Goal: Check status: Check status

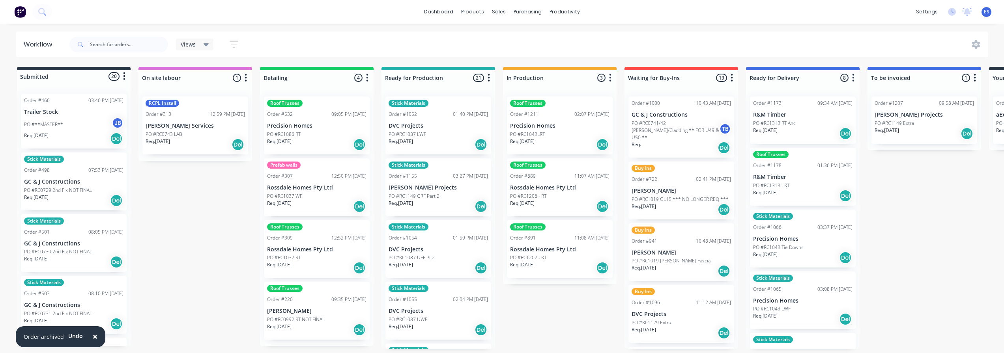
scroll to position [0, 66]
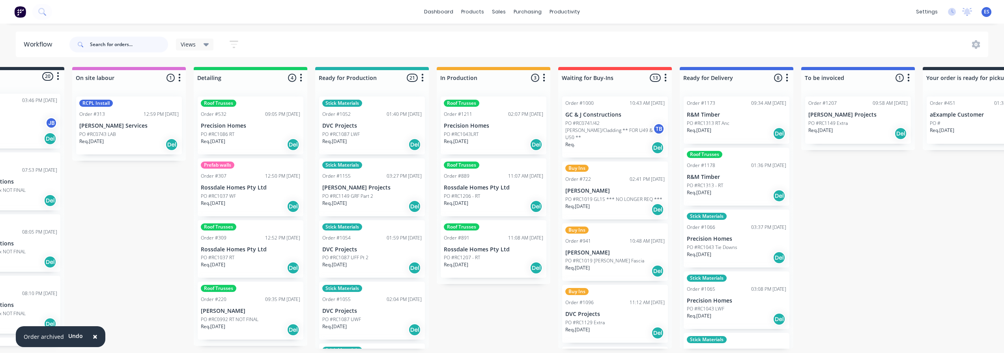
click at [102, 47] on input "text" at bounding box center [129, 45] width 78 height 16
type input "rc1235"
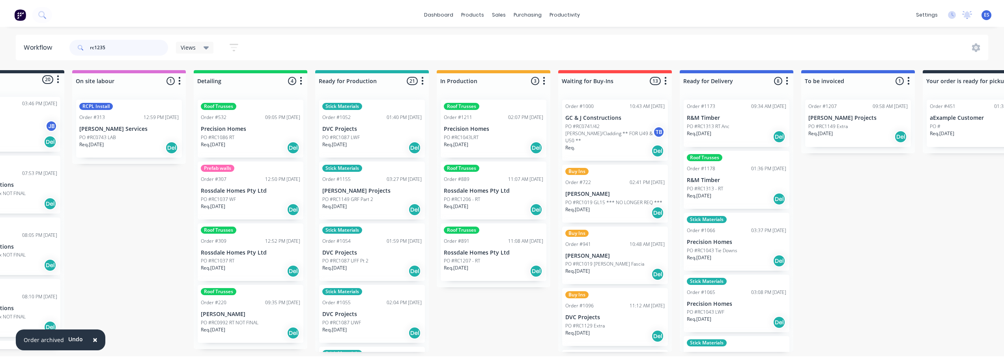
scroll to position [0, 0]
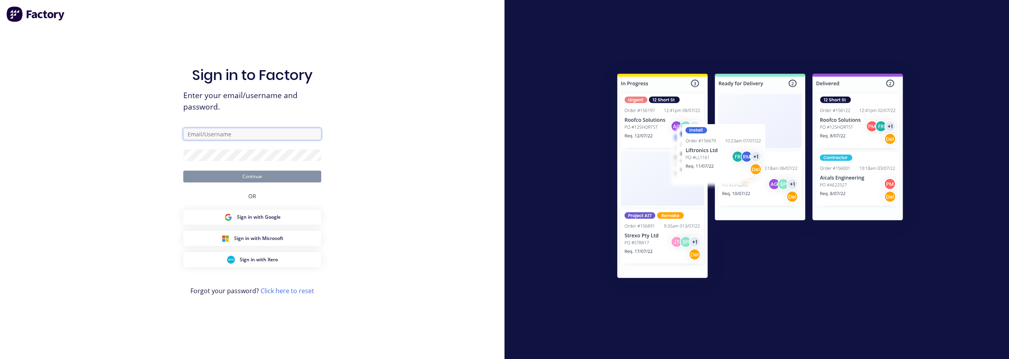
type input "[PERSON_NAME][EMAIL_ADDRESS][PERSON_NAME][DOMAIN_NAME]"
click at [232, 175] on button "Continue" at bounding box center [252, 177] width 138 height 12
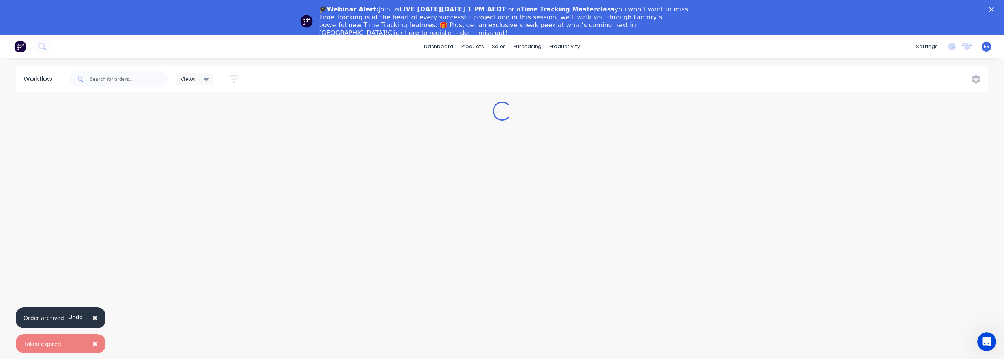
click at [993, 9] on polygon "Close" at bounding box center [991, 9] width 5 height 5
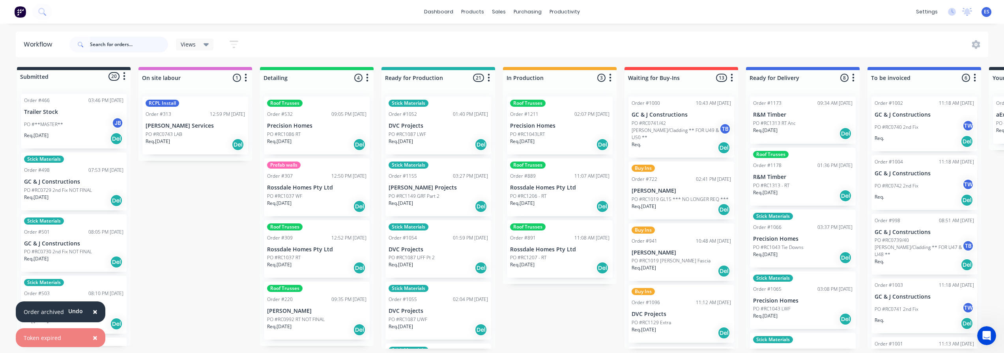
click at [118, 45] on input "text" at bounding box center [129, 45] width 78 height 16
type input "rc1235"
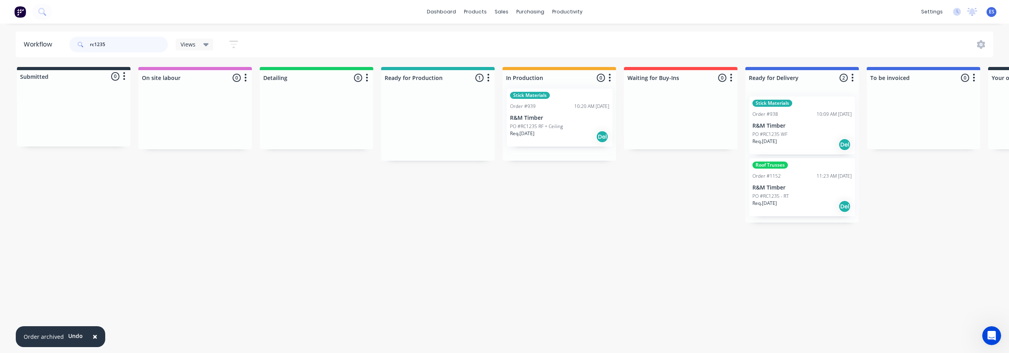
drag, startPoint x: 430, startPoint y: 129, endPoint x: 554, endPoint y: 122, distance: 124.8
click at [554, 122] on div "Submitted 0 Status colour #273444 hex #273444 Save Cancel Summaries Total order…" at bounding box center [708, 145] width 1429 height 156
drag, startPoint x: 131, startPoint y: 48, endPoint x: 77, endPoint y: 48, distance: 54.4
click at [77, 48] on div "rc1235" at bounding box center [118, 45] width 99 height 16
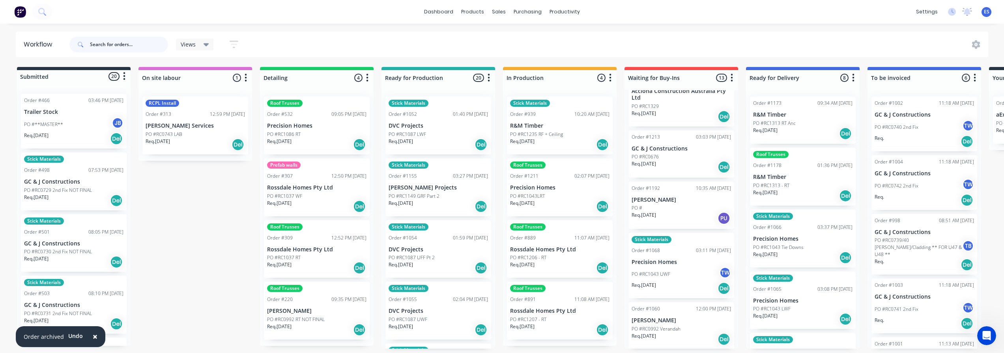
scroll to position [355, 0]
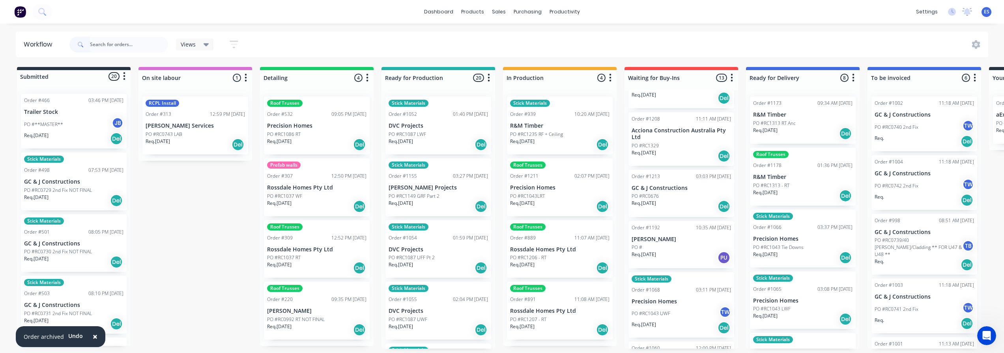
click at [667, 142] on div "PO #RC1329" at bounding box center [680, 145] width 99 height 7
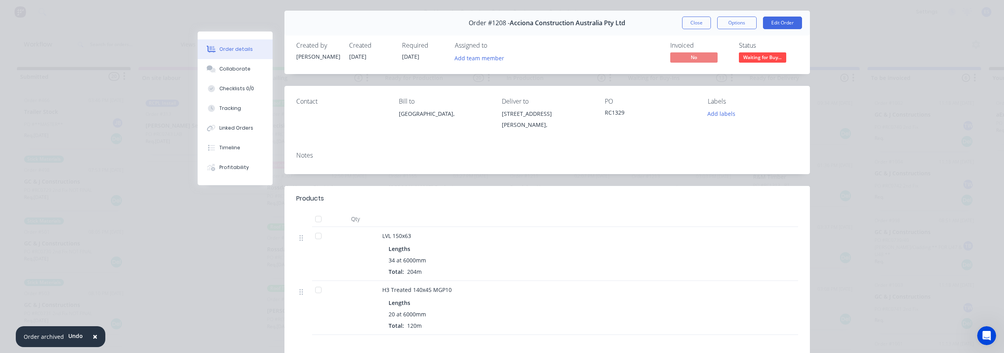
scroll to position [39, 0]
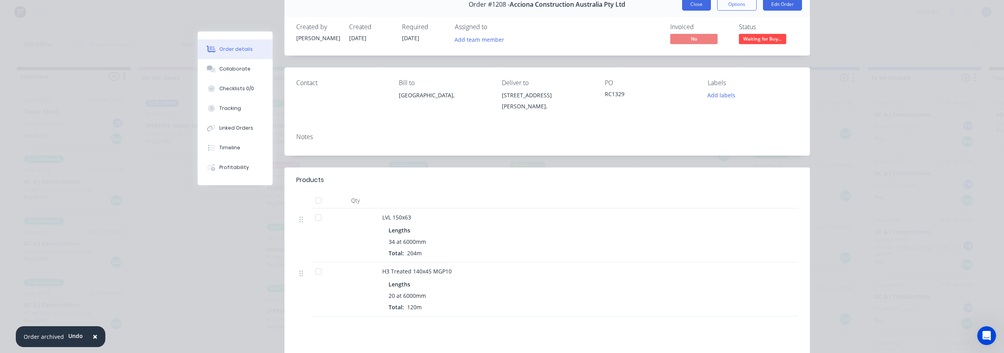
click at [694, 1] on button "Close" at bounding box center [696, 4] width 29 height 13
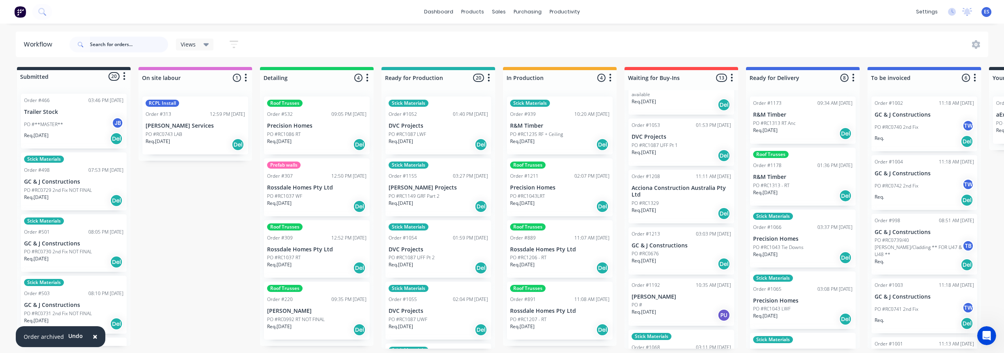
scroll to position [295, 0]
click at [95, 338] on span "×" at bounding box center [95, 336] width 5 height 11
